Goal: Task Accomplishment & Management: Manage account settings

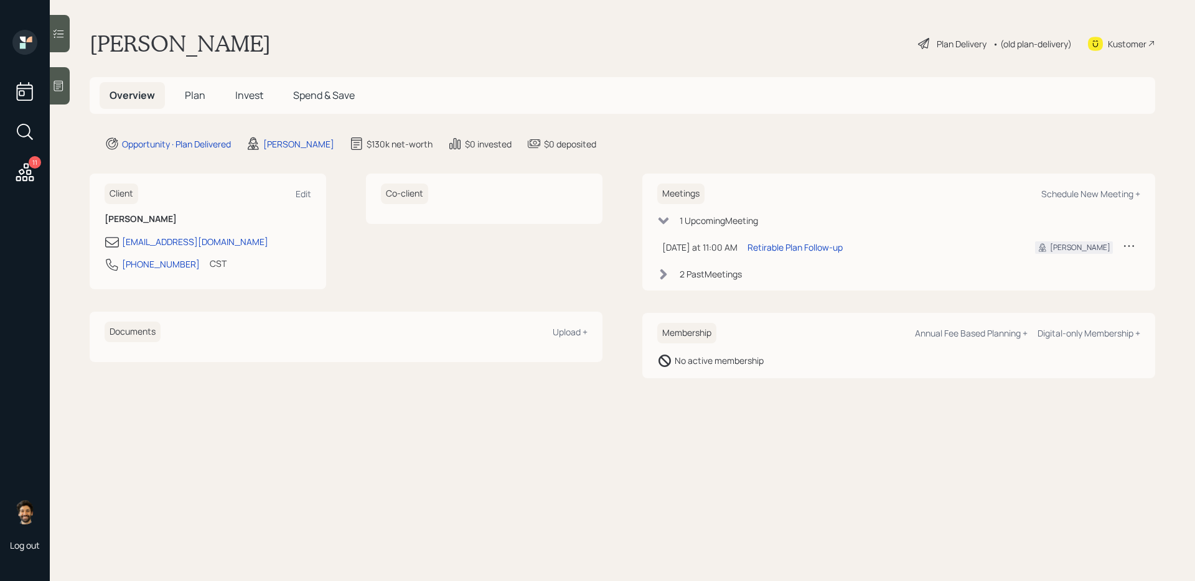
click at [210, 101] on h5 "Plan" at bounding box center [195, 95] width 40 height 27
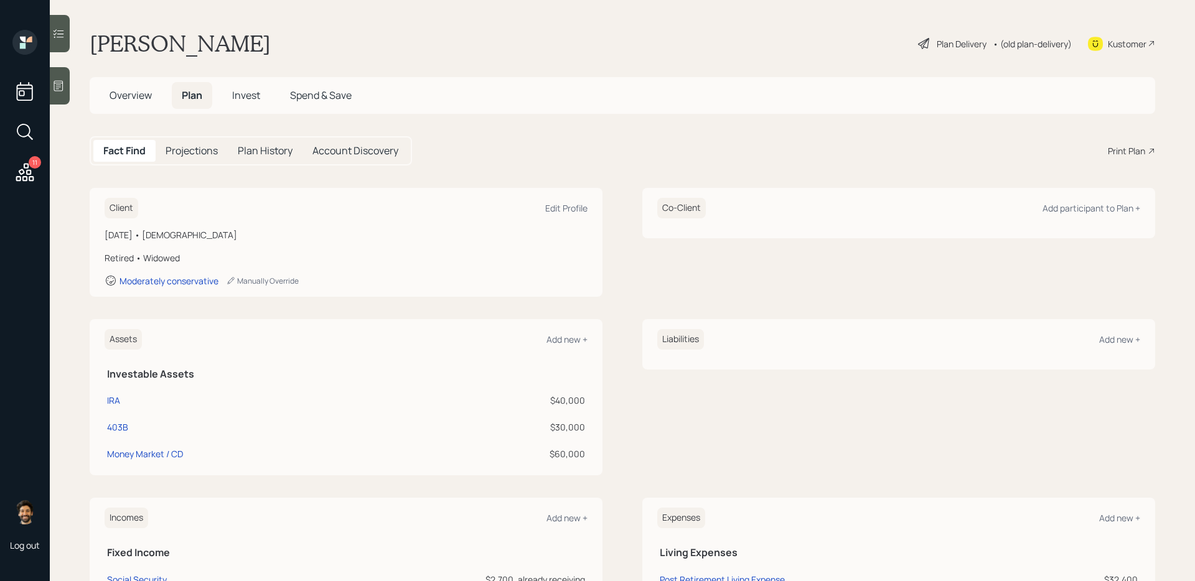
click at [30, 170] on icon at bounding box center [25, 172] width 18 height 18
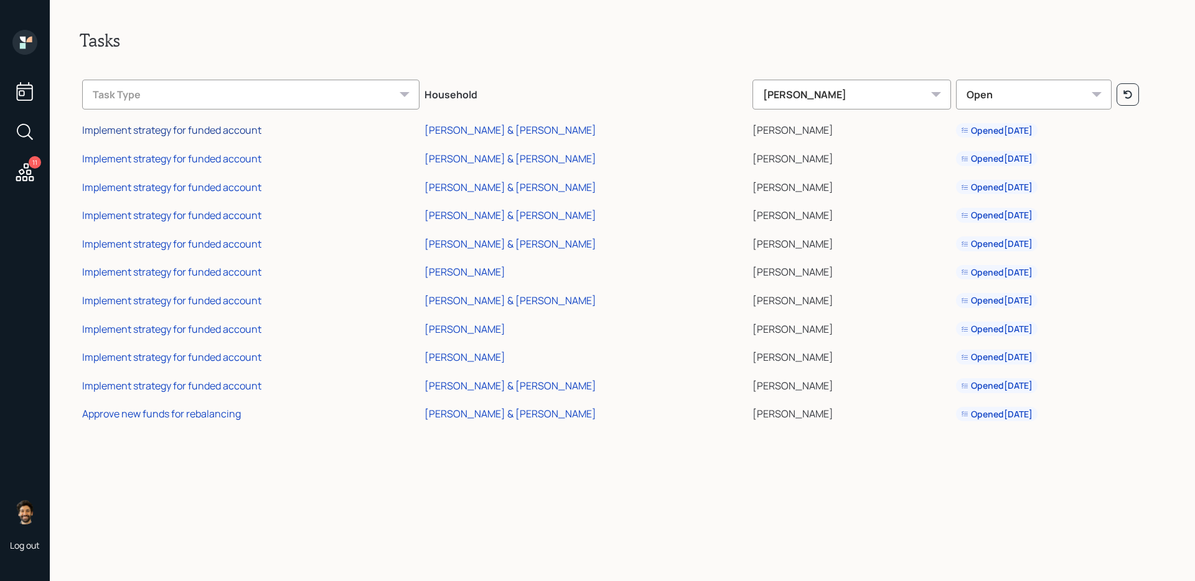
click at [240, 130] on div "Implement strategy for funded account" at bounding box center [171, 130] width 179 height 14
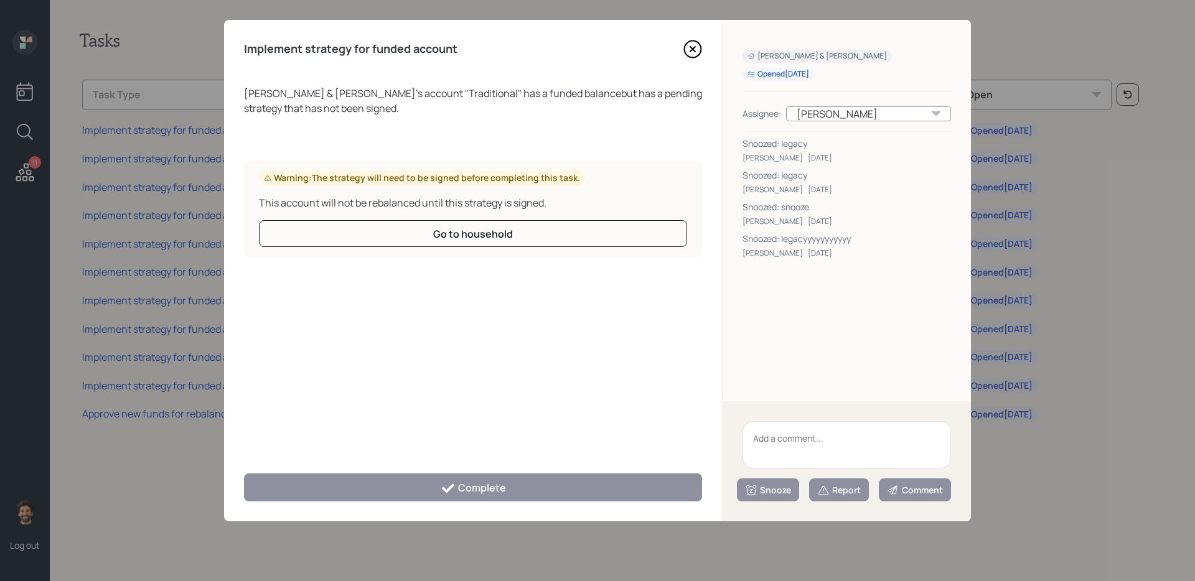
click at [807, 438] on textarea at bounding box center [846, 444] width 208 height 47
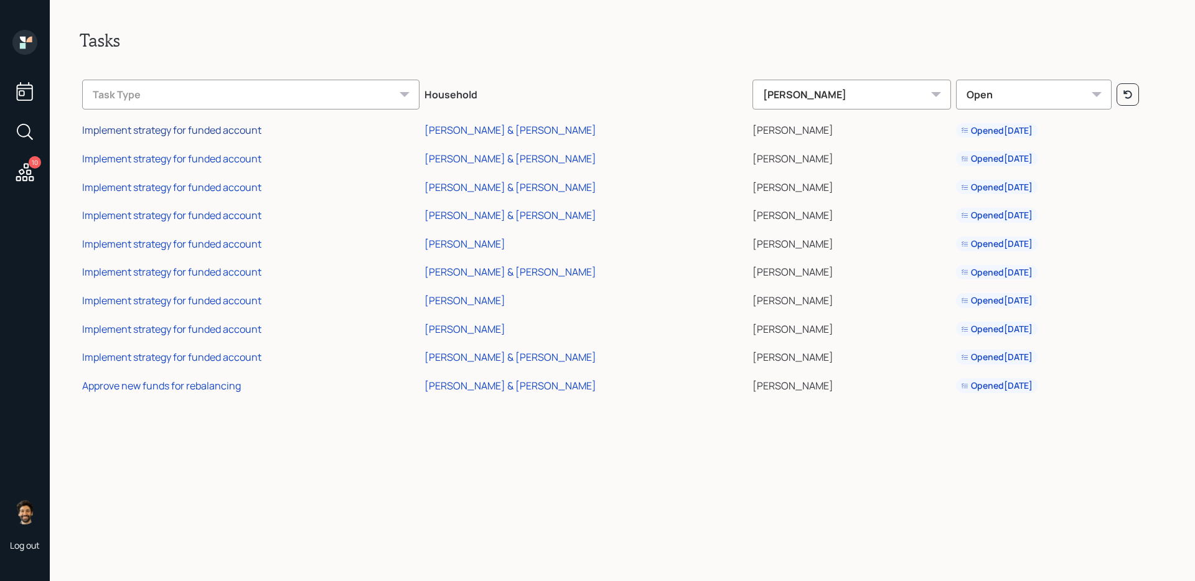
click at [219, 129] on div "Implement strategy for funded account" at bounding box center [171, 130] width 179 height 14
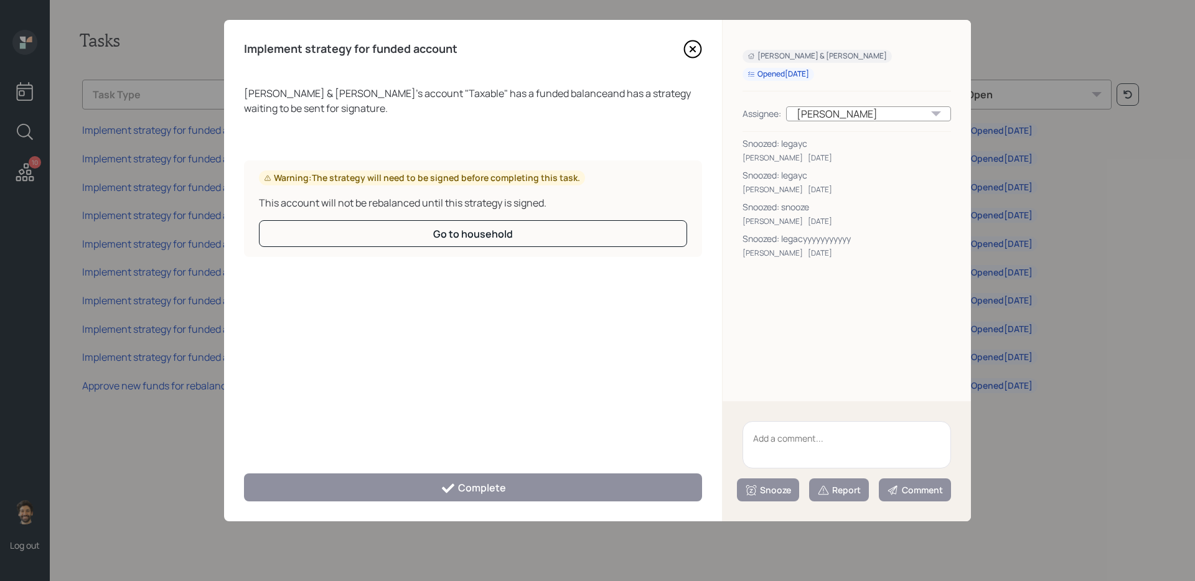
click at [783, 448] on textarea at bounding box center [846, 444] width 208 height 47
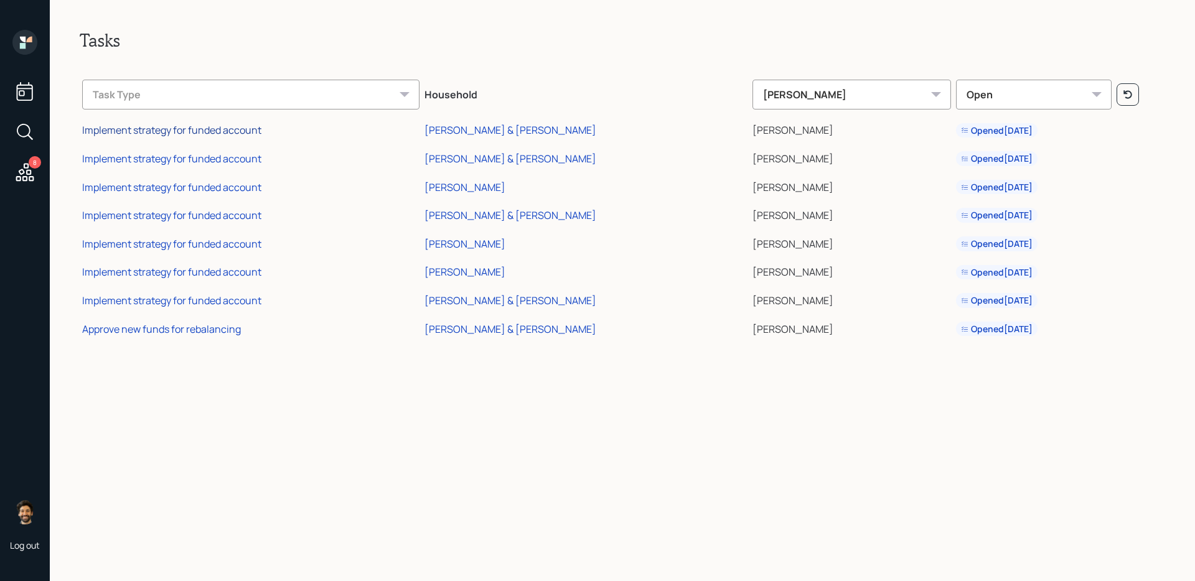
click at [203, 127] on div "Implement strategy for funded account" at bounding box center [171, 130] width 179 height 14
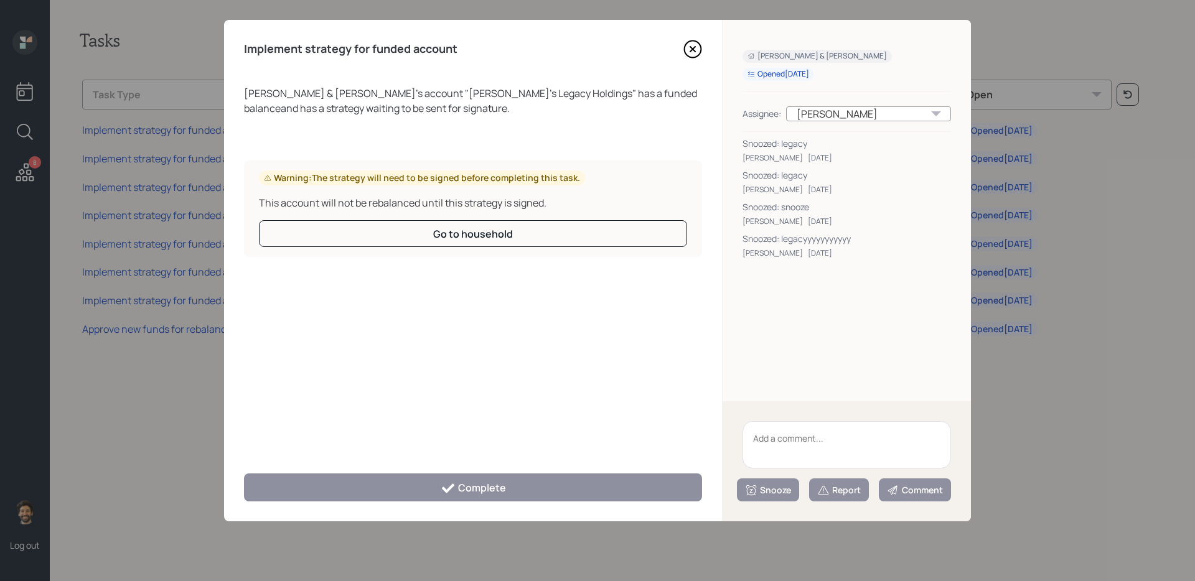
click at [814, 432] on textarea at bounding box center [846, 444] width 208 height 47
type textarea "legacyyyyy"
click at [848, 486] on div "Report" at bounding box center [839, 490] width 44 height 12
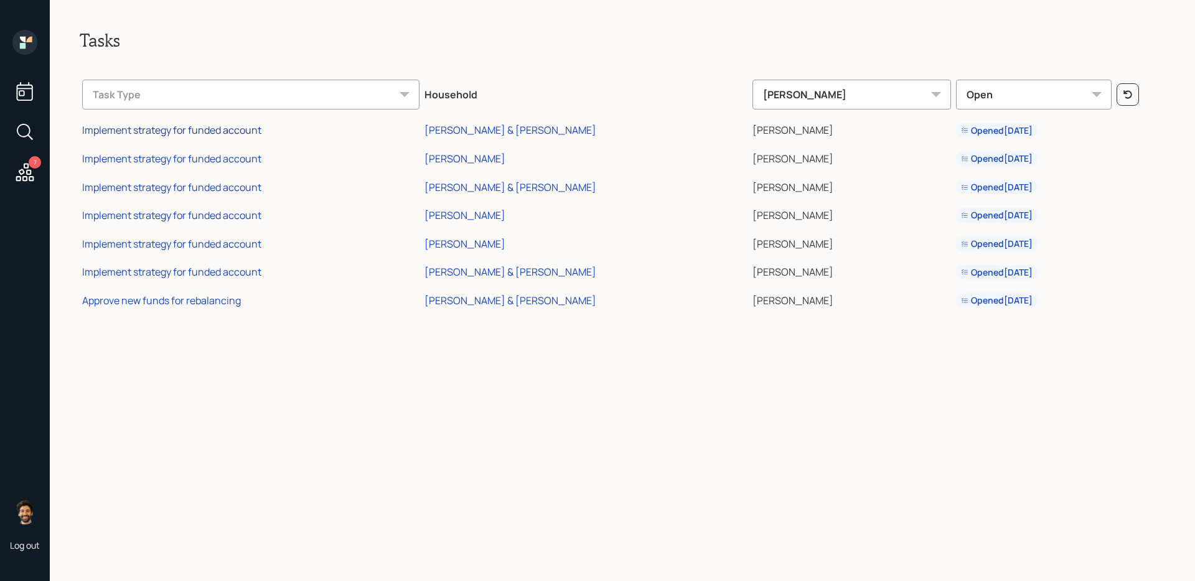
click at [213, 131] on div "Implement strategy for funded account" at bounding box center [171, 130] width 179 height 14
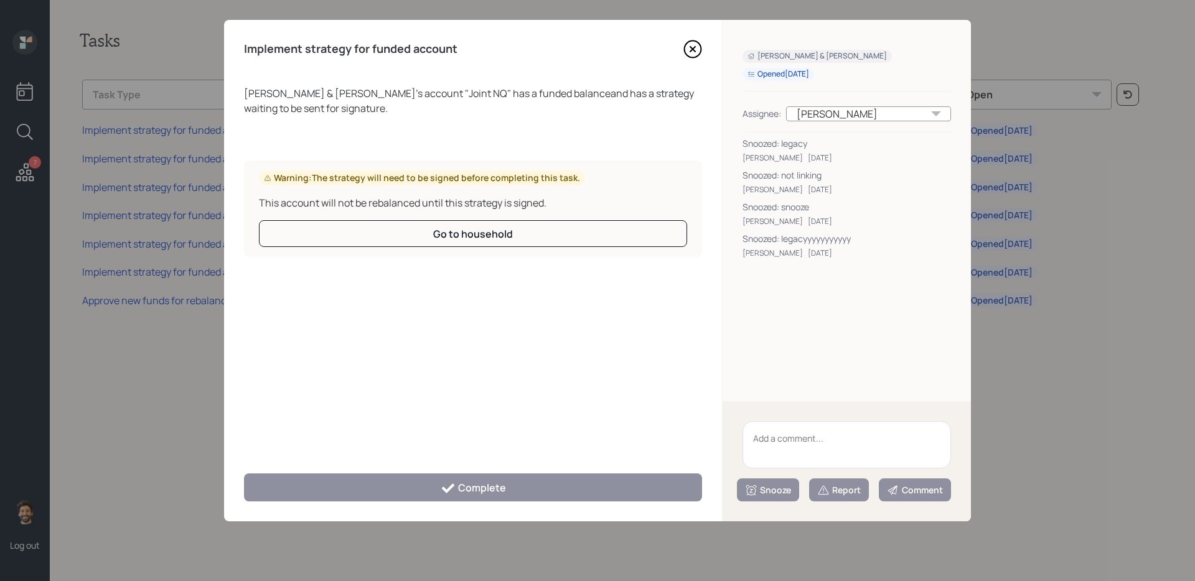
click at [778, 431] on textarea at bounding box center [846, 444] width 208 height 47
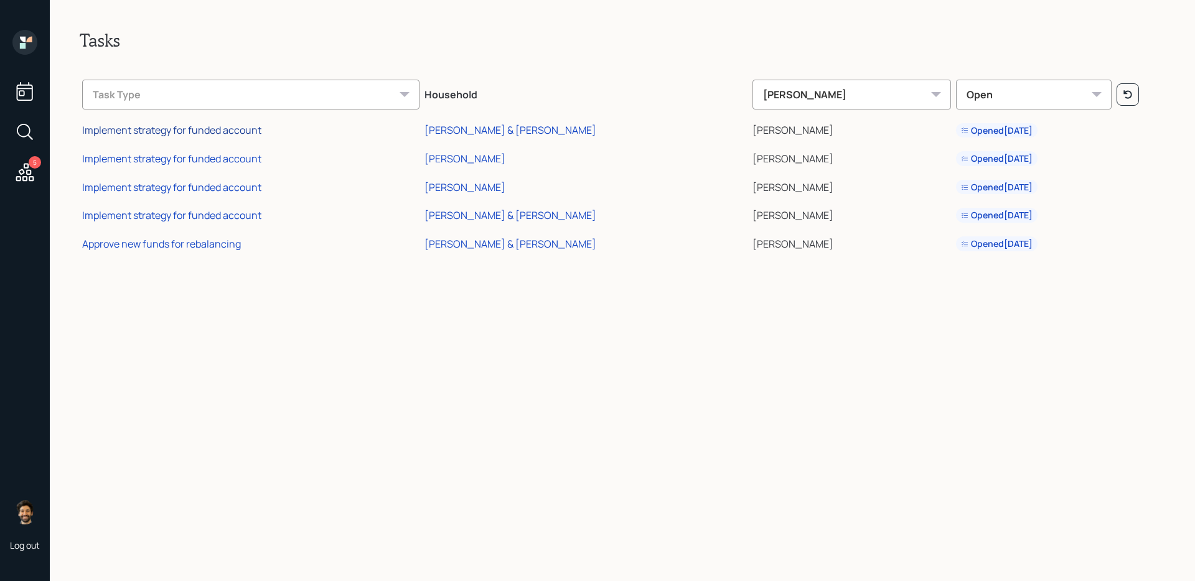
click at [194, 133] on div "Implement strategy for funded account" at bounding box center [171, 130] width 179 height 14
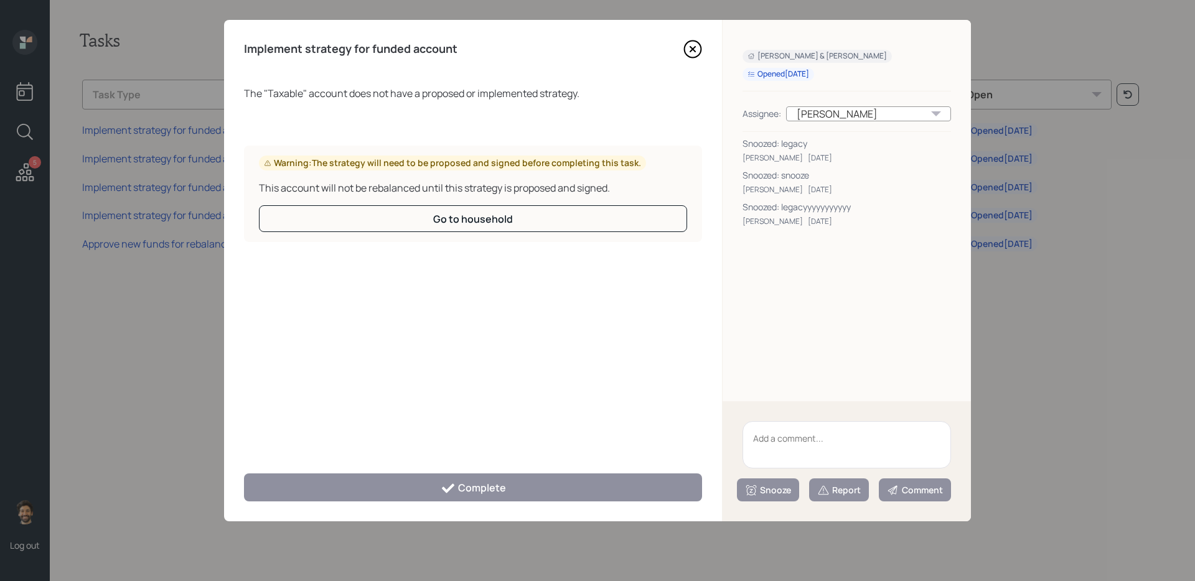
click at [777, 427] on textarea at bounding box center [846, 444] width 208 height 47
type textarea "legacyyyy"
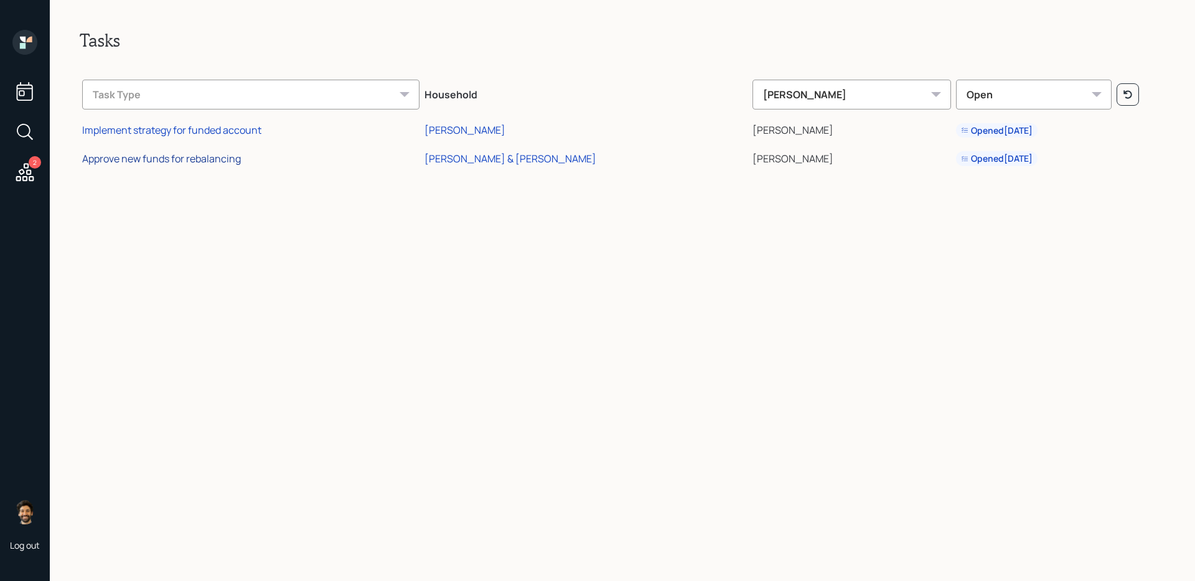
click at [189, 158] on div "Approve new funds for rebalancing" at bounding box center [161, 159] width 159 height 14
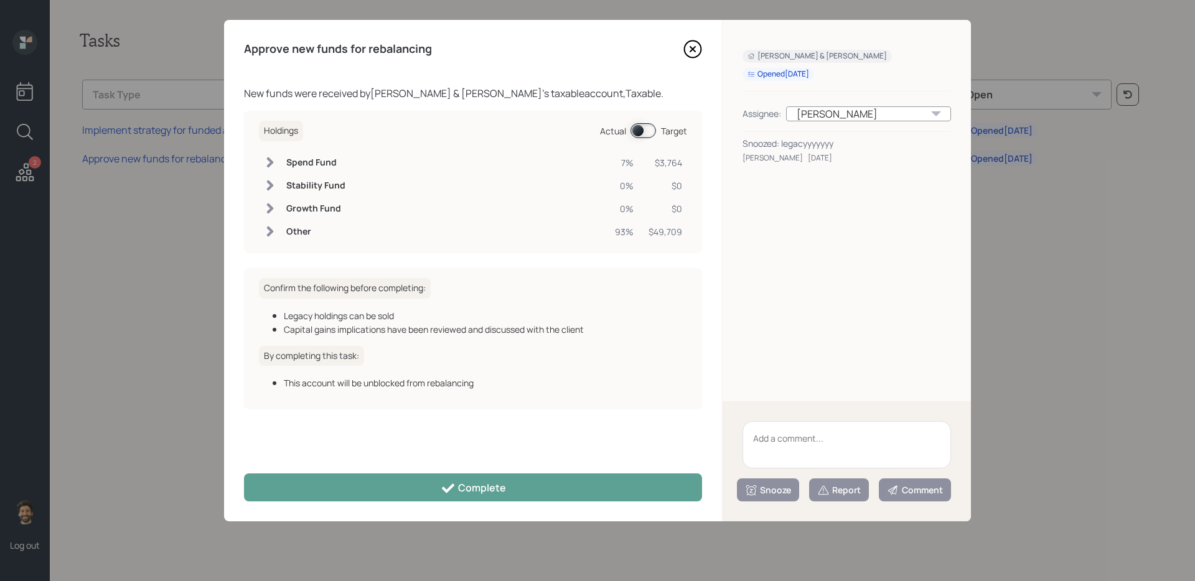
click at [648, 132] on span at bounding box center [643, 130] width 26 height 15
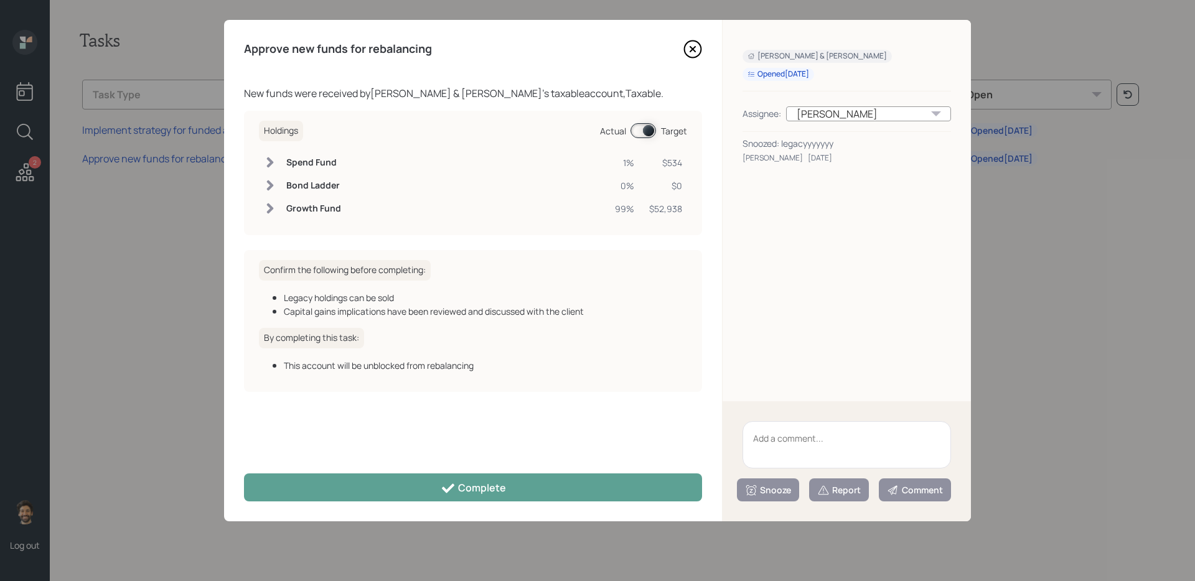
click at [648, 132] on span at bounding box center [643, 130] width 26 height 15
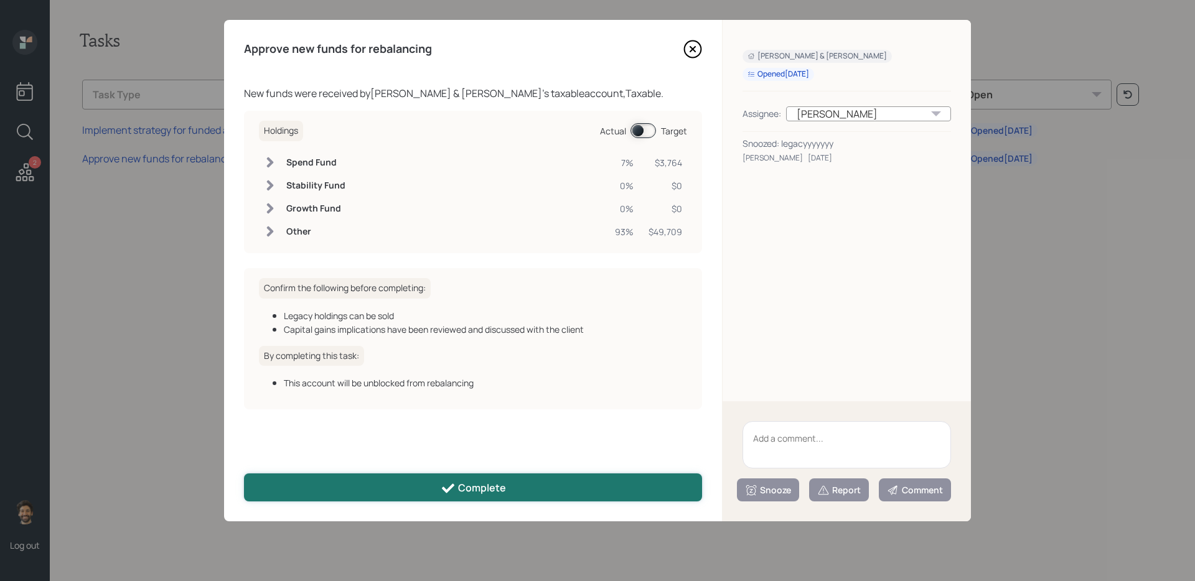
click at [503, 498] on button "Complete" at bounding box center [473, 488] width 458 height 28
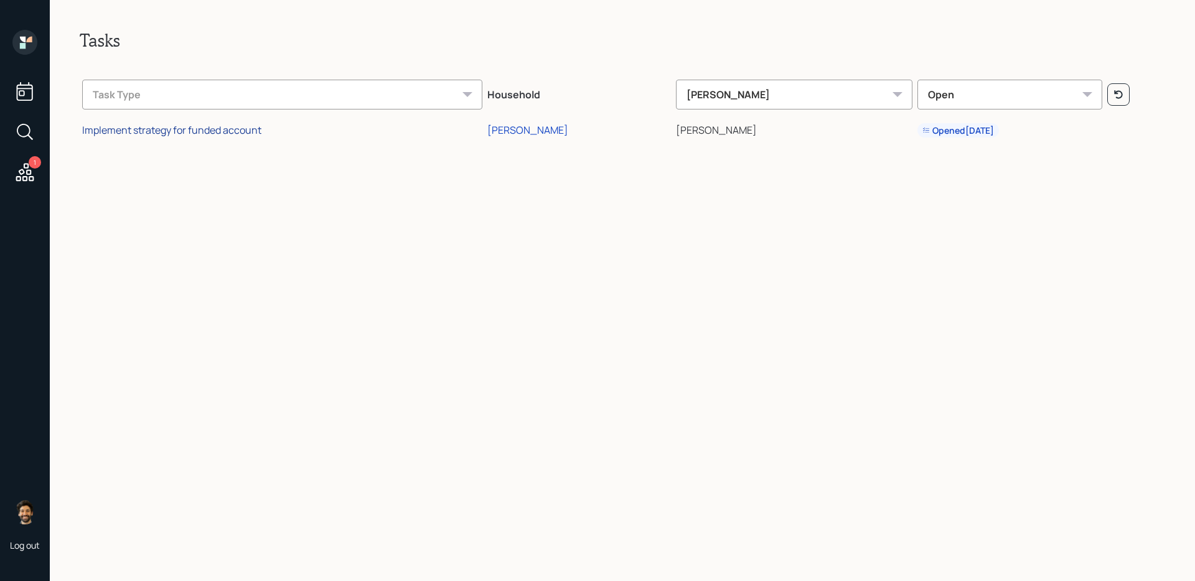
click at [171, 130] on div "Implement strategy for funded account" at bounding box center [171, 130] width 179 height 14
click at [227, 131] on div "Implement strategy for funded account" at bounding box center [171, 130] width 179 height 14
click at [527, 131] on div "[PERSON_NAME]" at bounding box center [527, 130] width 81 height 14
